Goal: Task Accomplishment & Management: Use online tool/utility

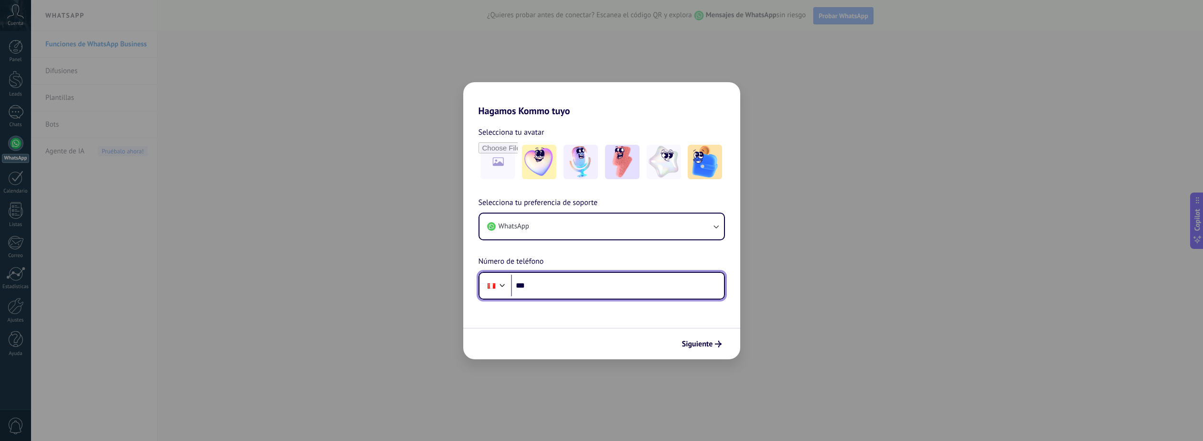
click at [544, 282] on input "***" at bounding box center [617, 286] width 213 height 22
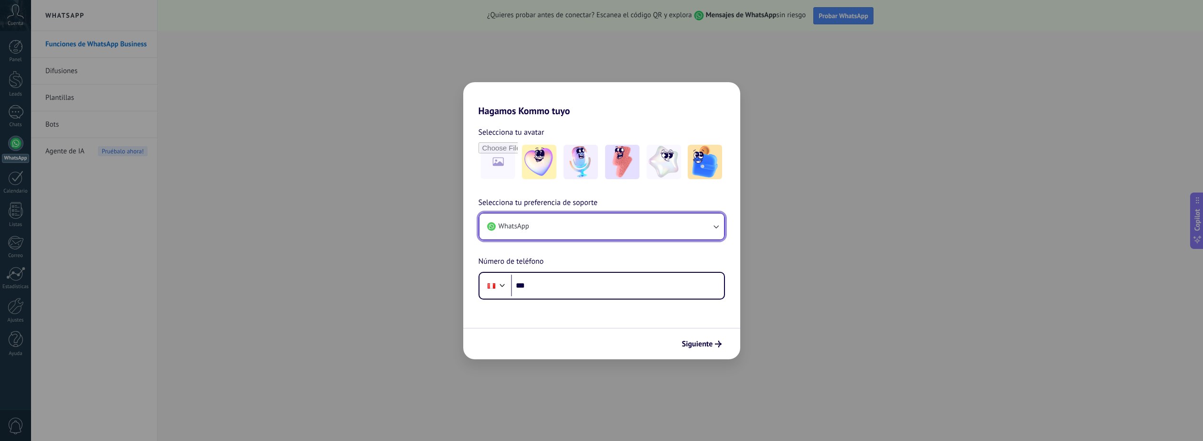
click at [717, 226] on icon "button" at bounding box center [716, 227] width 10 height 10
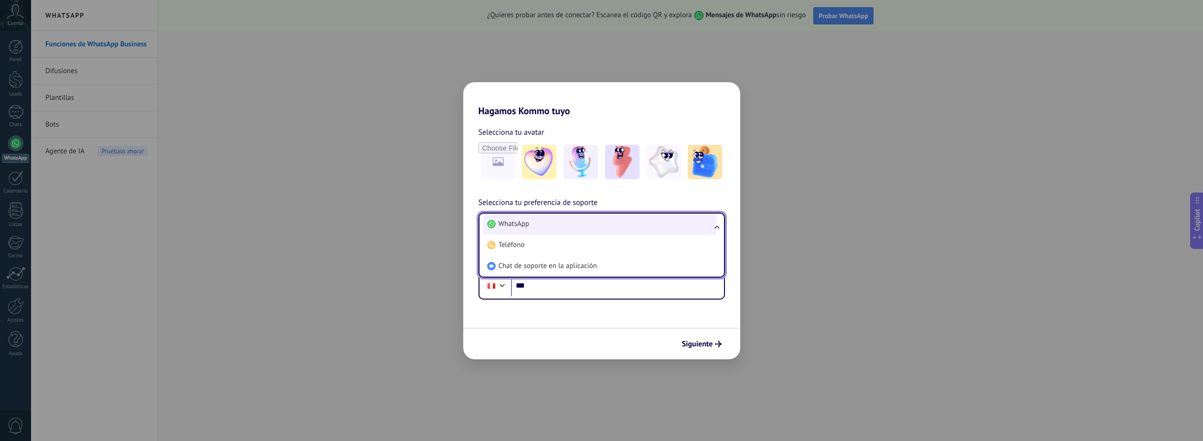
click at [580, 232] on li "WhatsApp" at bounding box center [599, 223] width 233 height 21
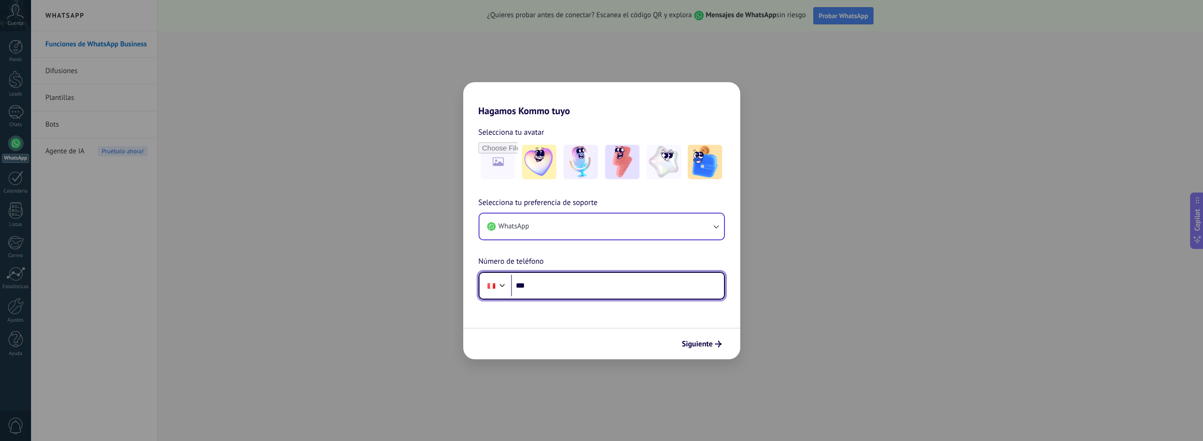
click at [556, 287] on input "***" at bounding box center [617, 286] width 213 height 22
click at [554, 285] on input "**********" at bounding box center [617, 286] width 213 height 22
type input "**********"
click at [696, 340] on span "Siguiente" at bounding box center [697, 343] width 31 height 7
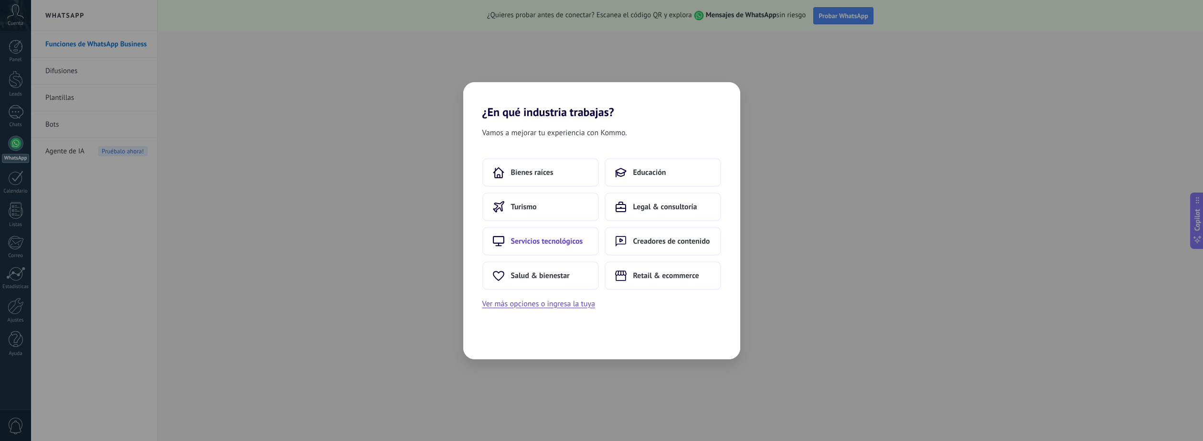
click at [539, 241] on span "Servicios tecnológicos" at bounding box center [547, 241] width 72 height 10
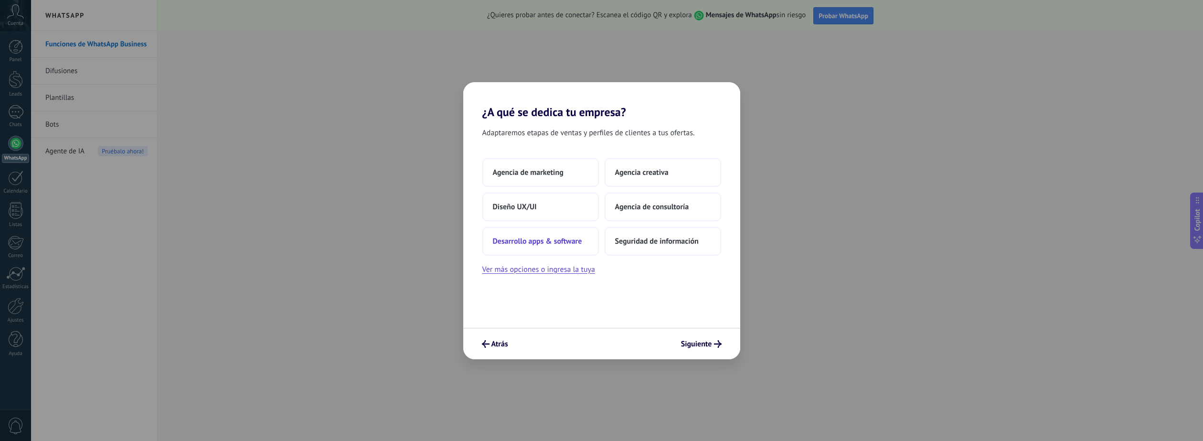
click at [554, 243] on span "Desarrollo apps & software" at bounding box center [537, 241] width 89 height 10
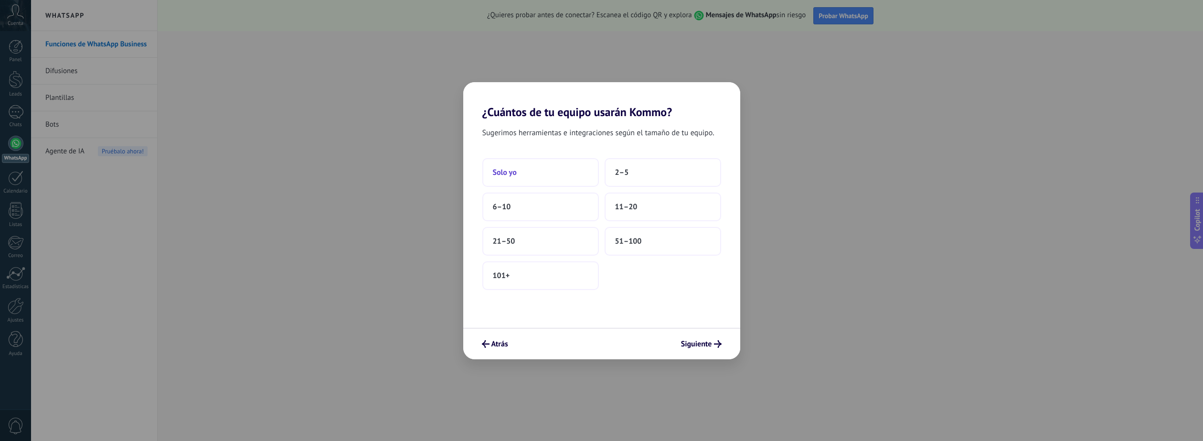
click at [514, 172] on span "Solo yo" at bounding box center [505, 173] width 24 height 10
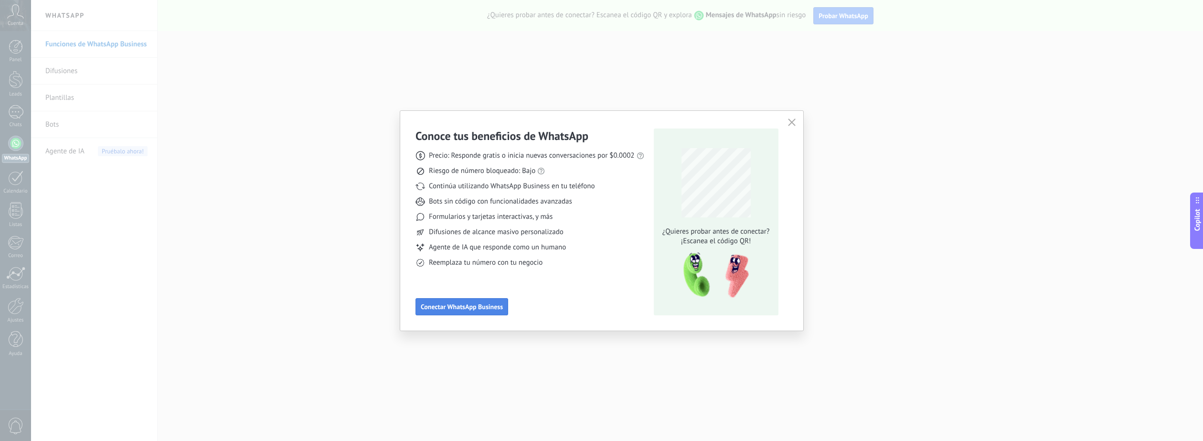
click at [463, 304] on span "Conectar WhatsApp Business" at bounding box center [462, 306] width 82 height 7
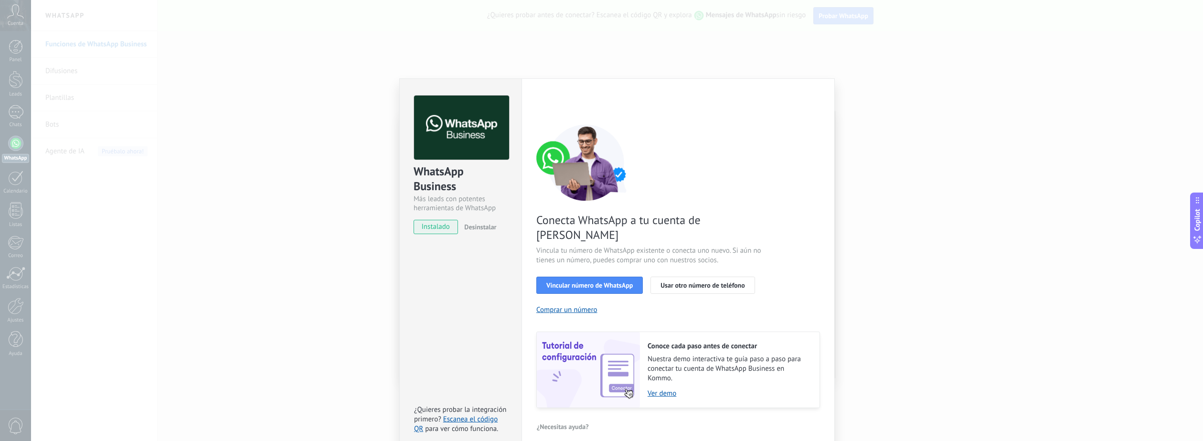
click at [444, 229] on span "instalado" at bounding box center [435, 227] width 43 height 14
click at [444, 231] on span "instalado" at bounding box center [435, 227] width 43 height 14
click at [438, 230] on span "instalado" at bounding box center [435, 227] width 43 height 14
click at [487, 229] on span "Desinstalar" at bounding box center [480, 226] width 32 height 9
click at [453, 229] on span "instalado" at bounding box center [435, 227] width 43 height 14
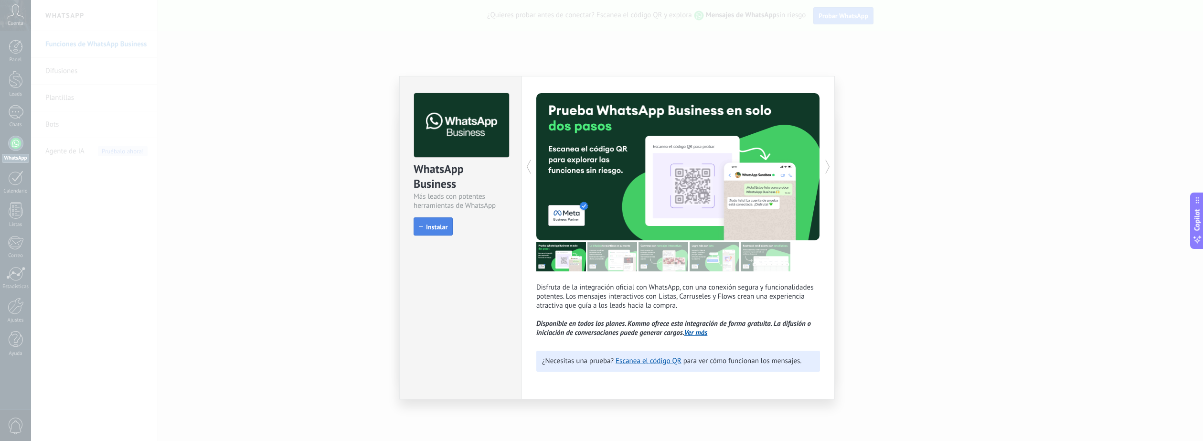
click at [435, 226] on span "Instalar" at bounding box center [436, 226] width 21 height 7
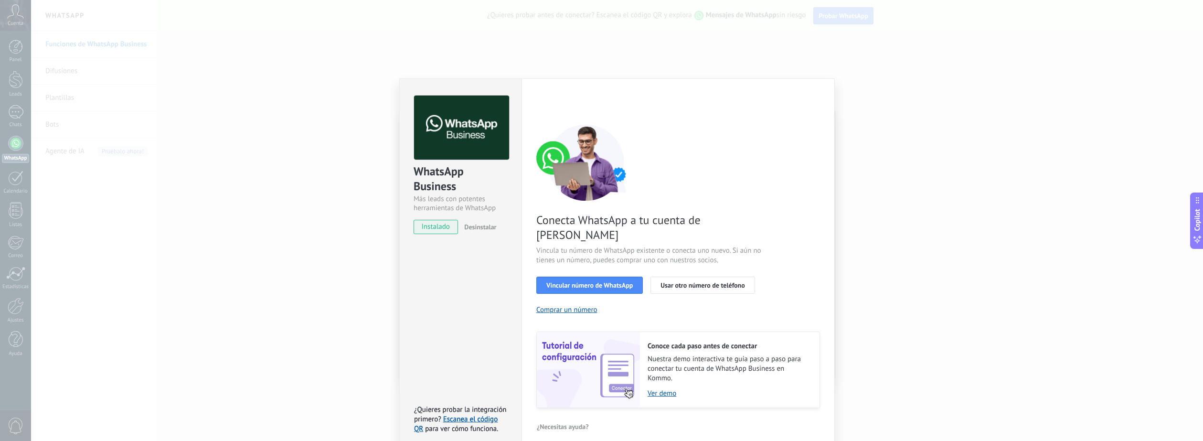
click at [852, 65] on div "WhatsApp Business Más leads con potentes herramientas de WhatsApp instalado Des…" at bounding box center [617, 220] width 1172 height 441
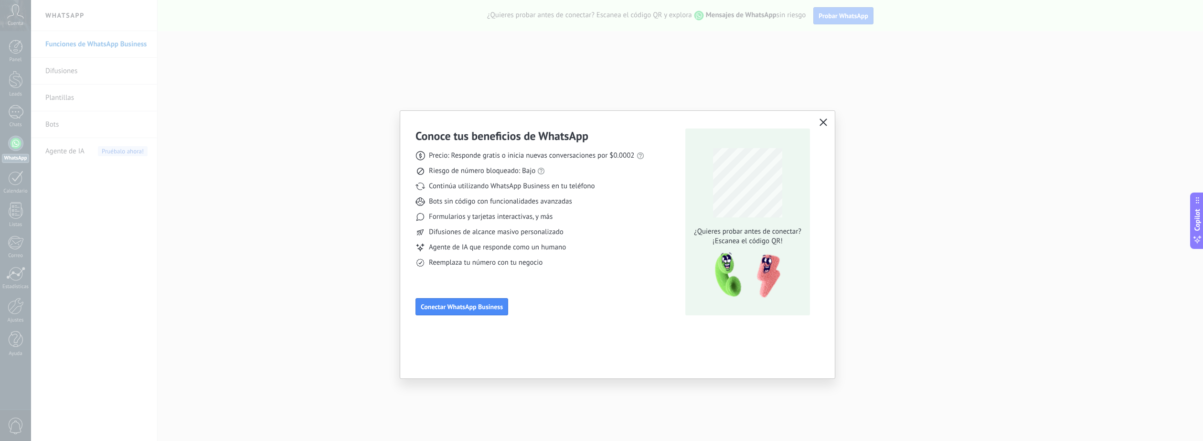
click at [823, 123] on use "button" at bounding box center [823, 121] width 7 height 7
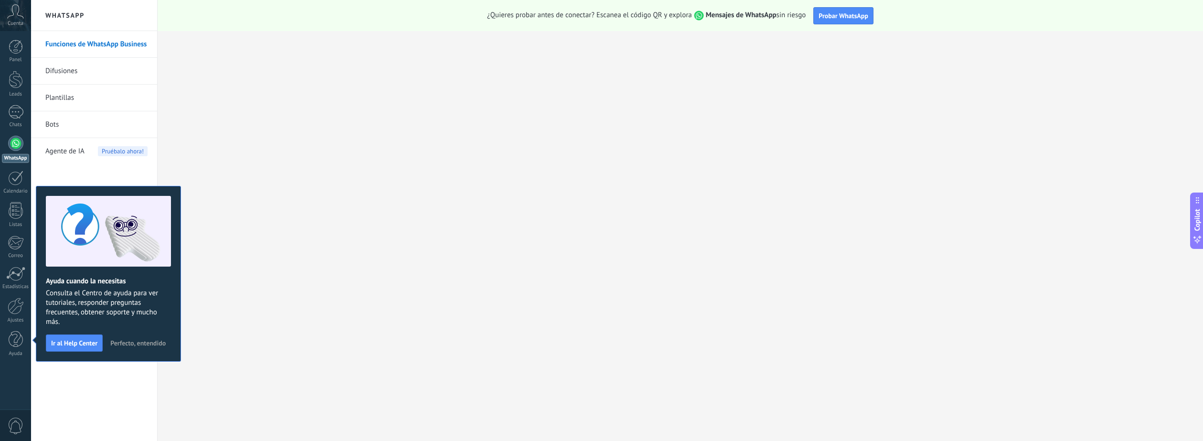
click at [72, 154] on span "Agente de IA" at bounding box center [64, 151] width 39 height 27
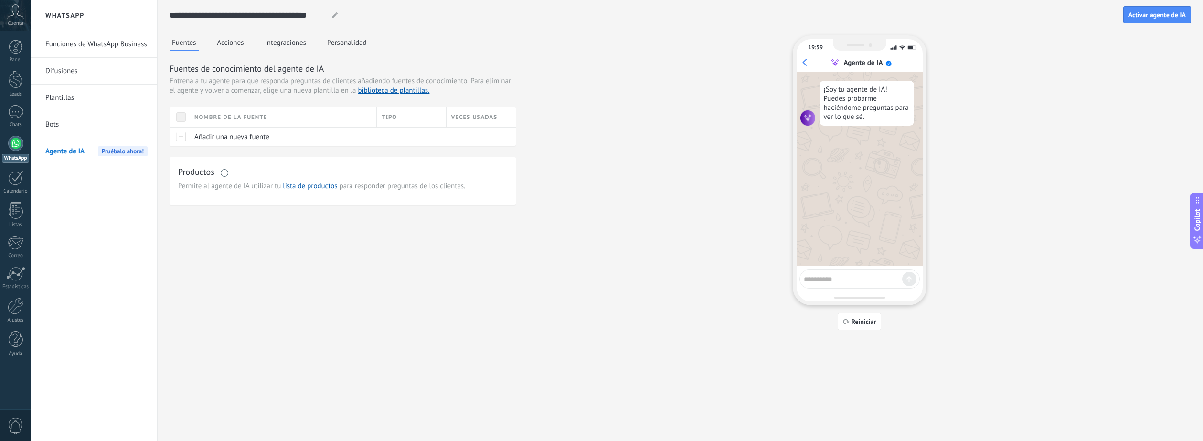
click at [222, 41] on button "Acciones" at bounding box center [231, 42] width 32 height 14
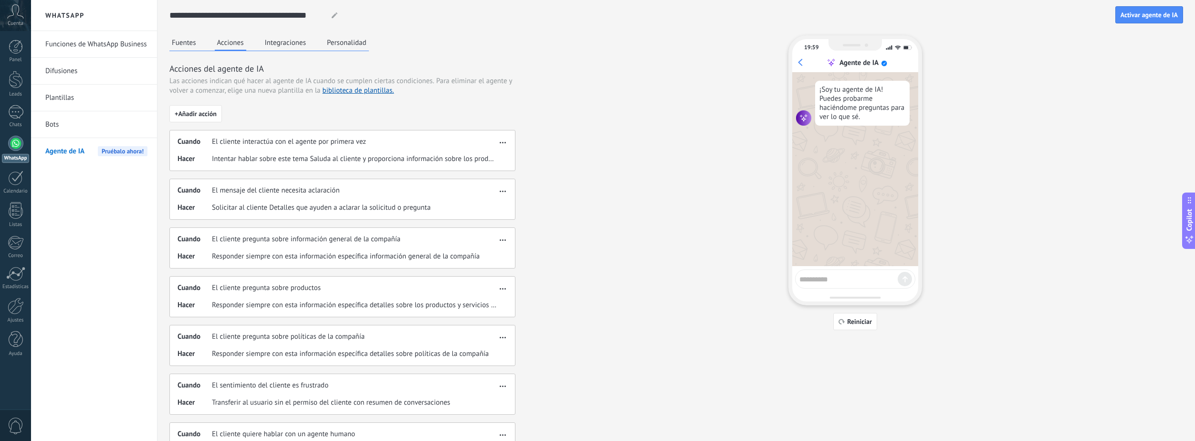
click at [295, 151] on div "Cuando El cliente interactúa con el agente por primera vez Hacer Intentar habla…" at bounding box center [342, 150] width 346 height 41
click at [501, 139] on span "button" at bounding box center [503, 140] width 6 height 7
click at [379, 147] on div "Cuando El cliente interactúa con el agente por primera vez Hacer Intentar habla…" at bounding box center [342, 150] width 346 height 41
click at [199, 112] on span "+ Añadir acción" at bounding box center [196, 113] width 42 height 7
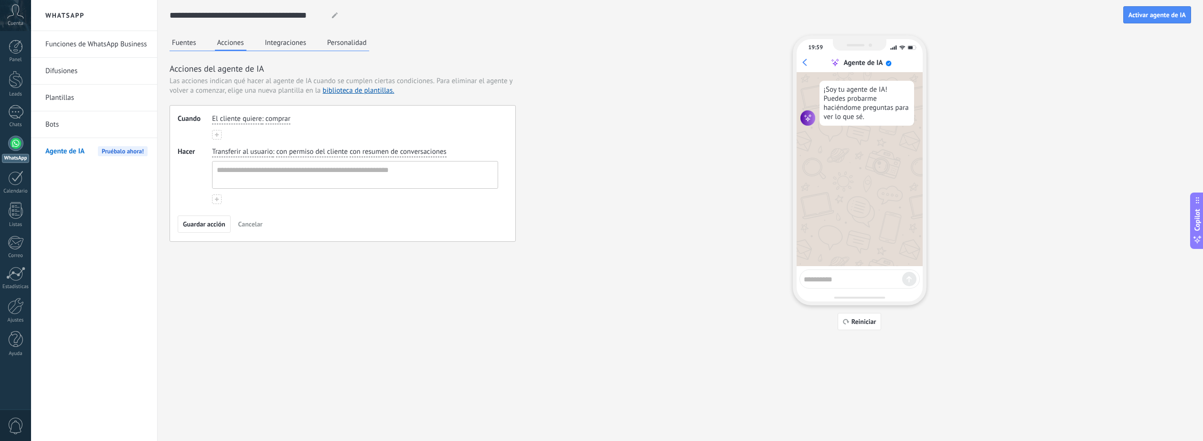
click at [221, 135] on button at bounding box center [217, 135] width 10 height 10
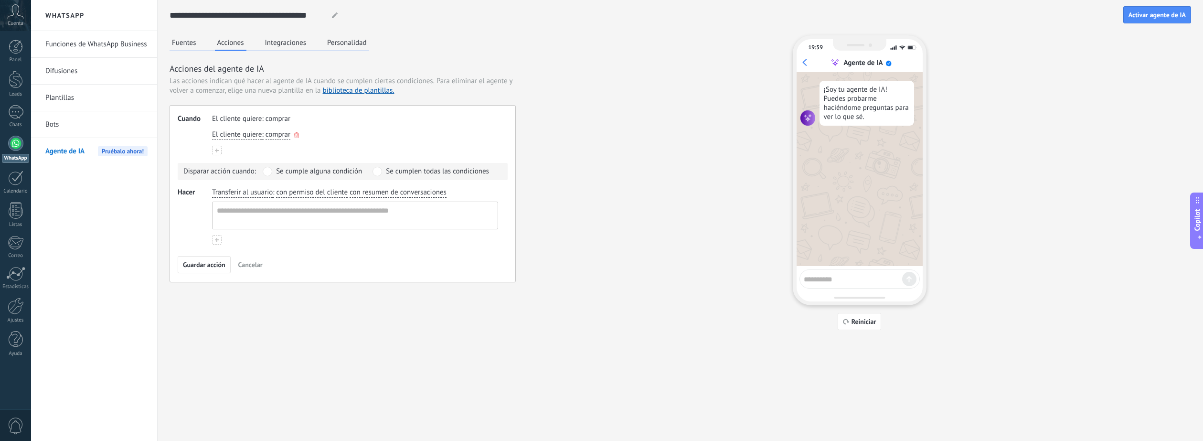
click at [297, 136] on use "button" at bounding box center [296, 135] width 5 height 6
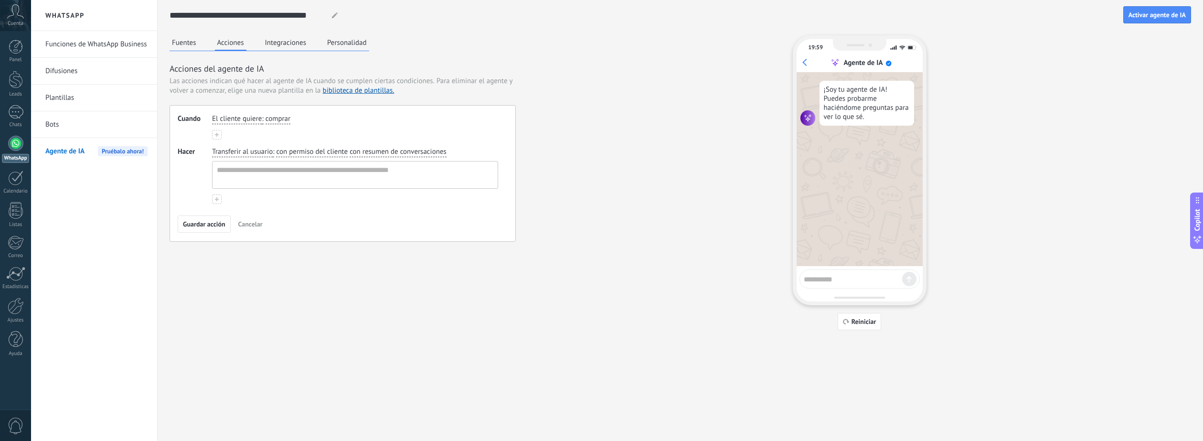
click at [214, 136] on button at bounding box center [217, 135] width 10 height 10
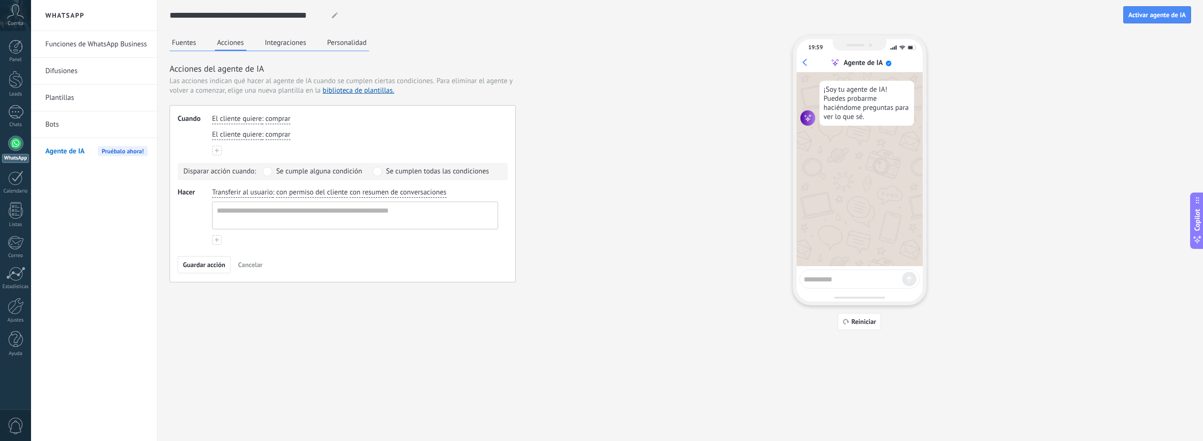
click at [240, 136] on span "El cliente quiere" at bounding box center [237, 135] width 50 height 10
click at [258, 136] on icon "button" at bounding box center [256, 135] width 5 height 6
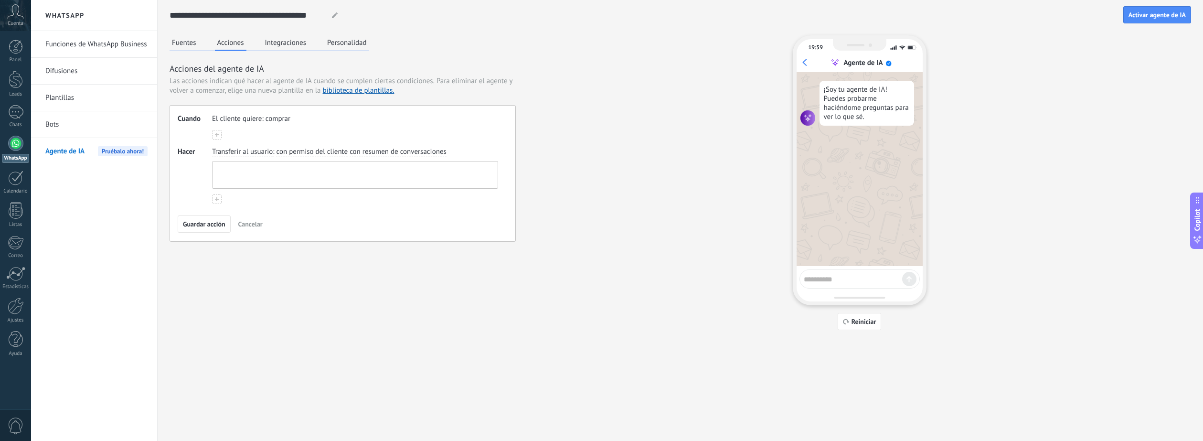
click at [239, 169] on textarea at bounding box center [353, 174] width 283 height 27
click at [284, 40] on button "Integraciones" at bounding box center [286, 42] width 46 height 14
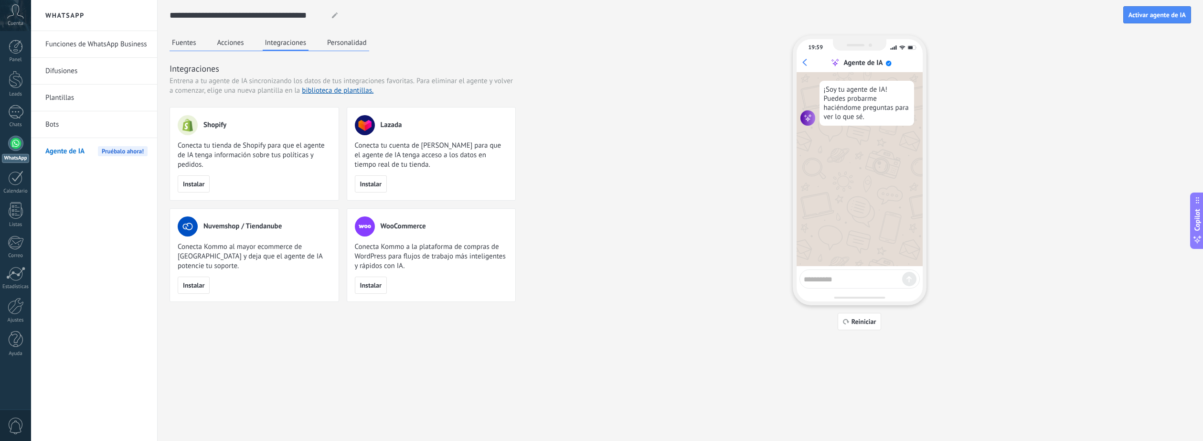
click at [348, 40] on button "Personalidad" at bounding box center [347, 42] width 44 height 14
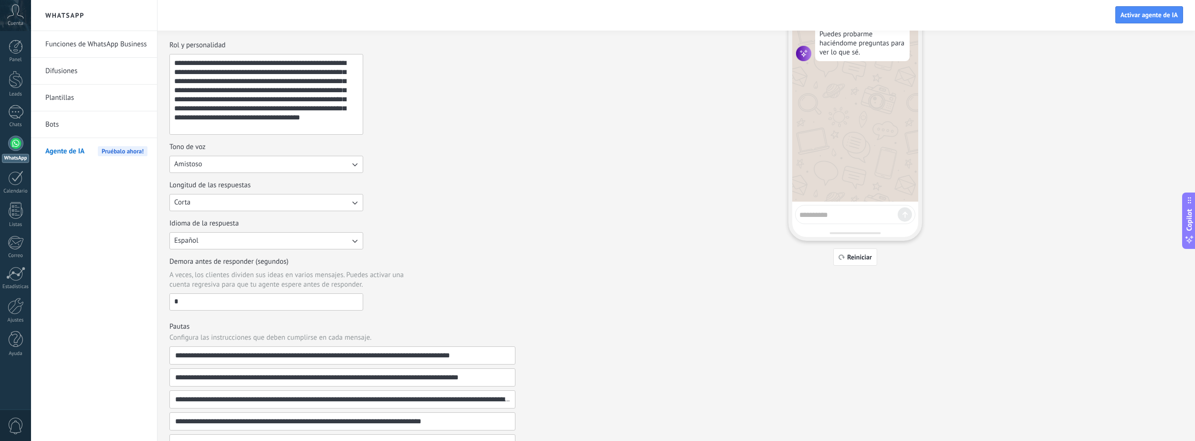
scroll to position [48, 0]
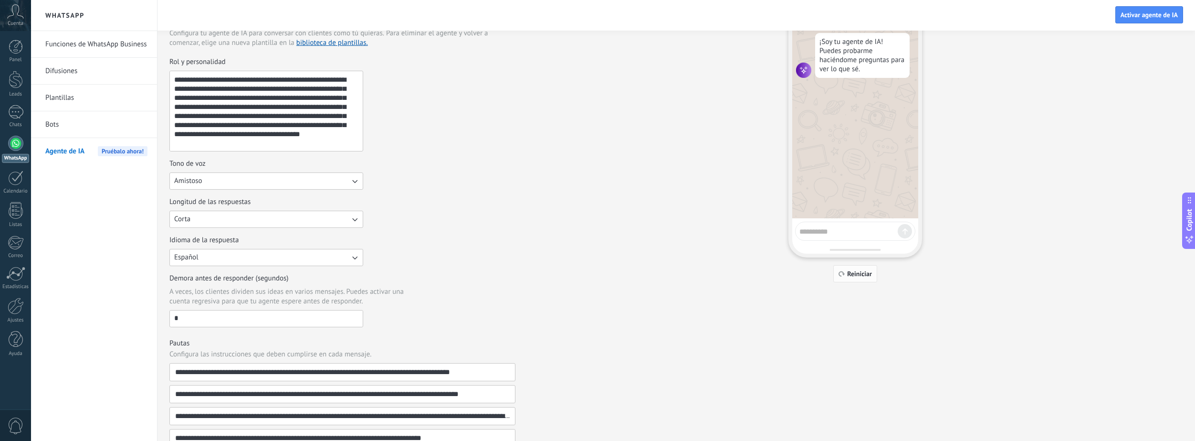
click at [846, 275] on span "Reiniciar" at bounding box center [855, 273] width 33 height 7
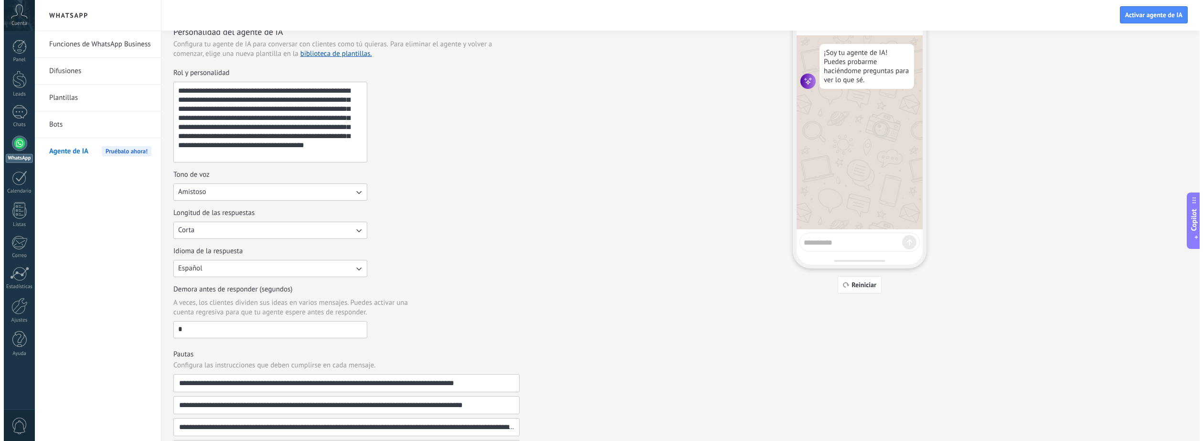
scroll to position [0, 0]
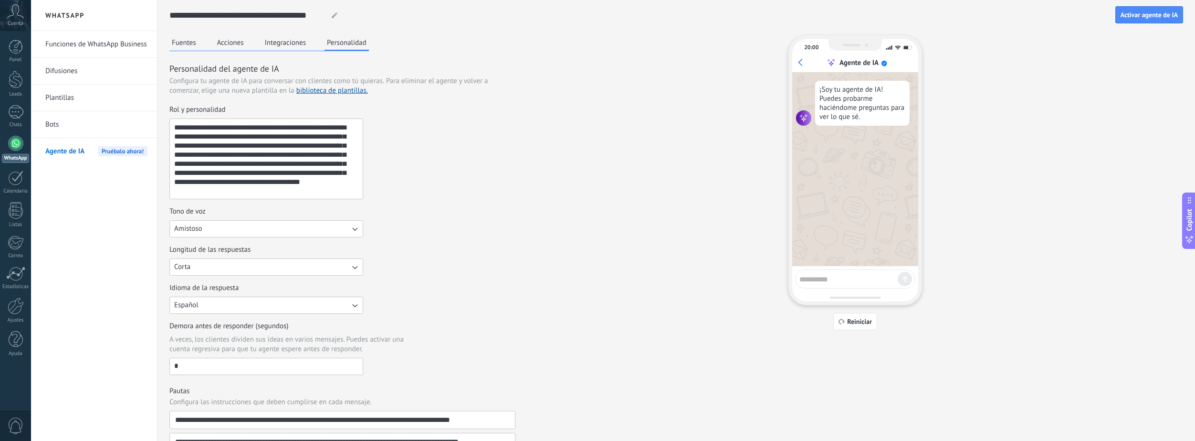
click at [65, 125] on link "Bots" at bounding box center [96, 124] width 102 height 27
